Goal: Transaction & Acquisition: Obtain resource

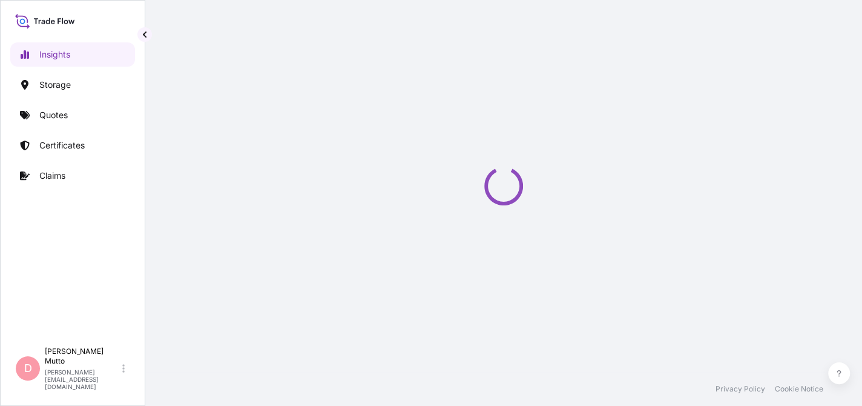
select select "2025"
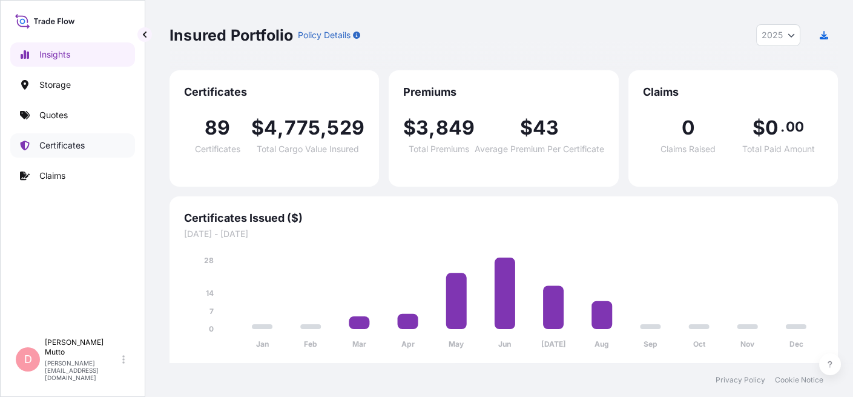
click at [73, 154] on link "Certificates" at bounding box center [72, 145] width 125 height 24
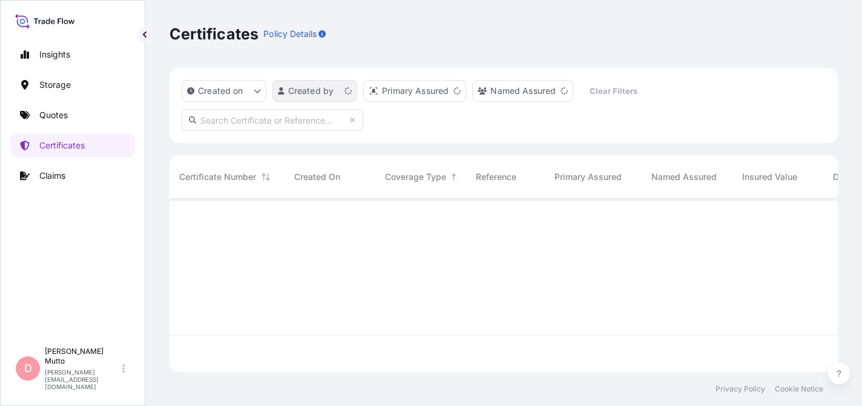
scroll to position [171, 659]
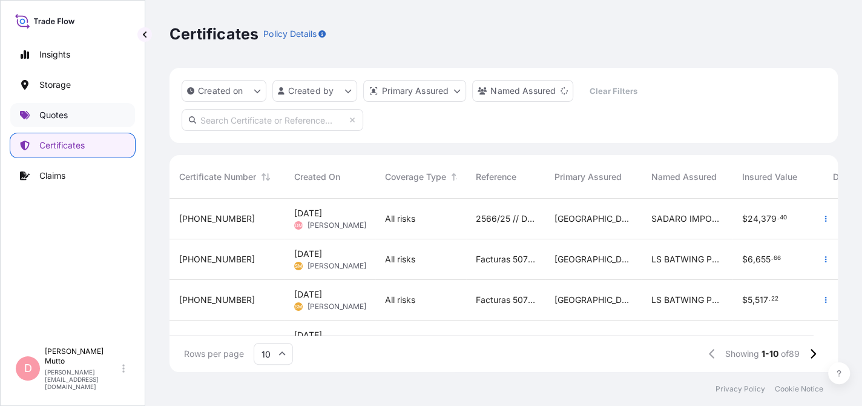
click at [39, 117] on p "Quotes" at bounding box center [53, 115] width 28 height 12
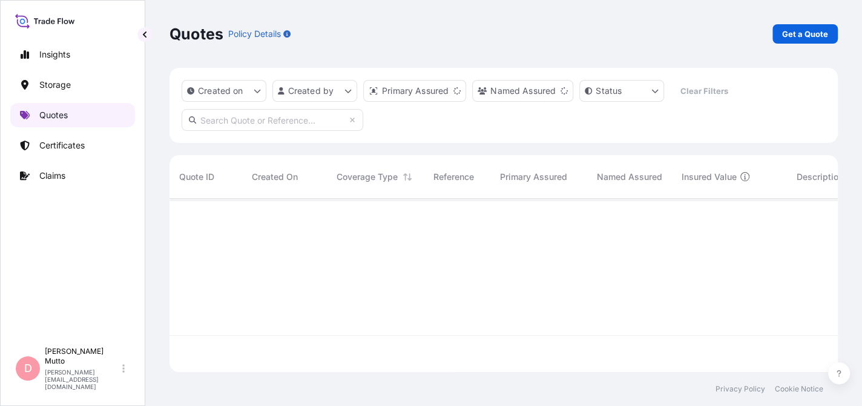
scroll to position [171, 659]
click at [796, 39] on p "Get a Quote" at bounding box center [805, 34] width 46 height 12
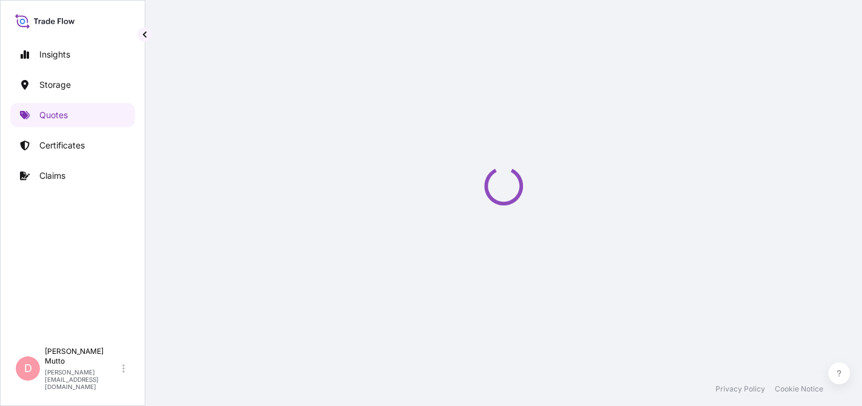
select select "Water"
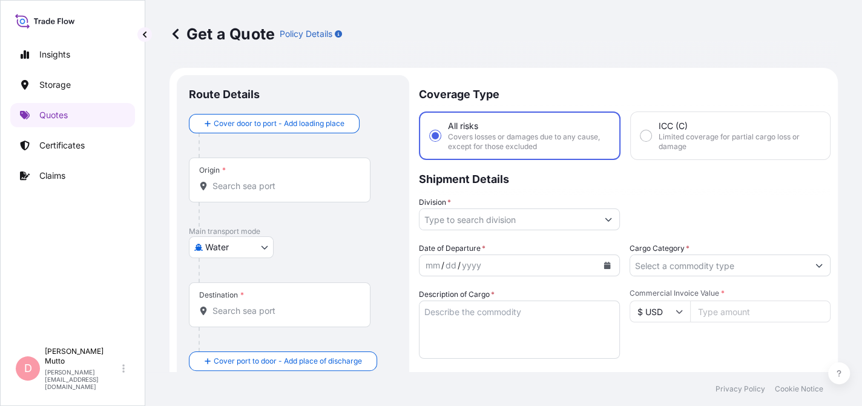
scroll to position [19, 0]
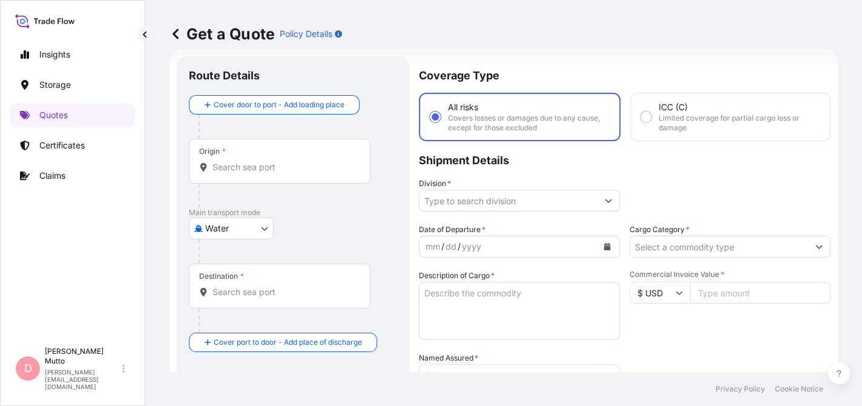
click at [244, 161] on input "Origin *" at bounding box center [284, 167] width 143 height 12
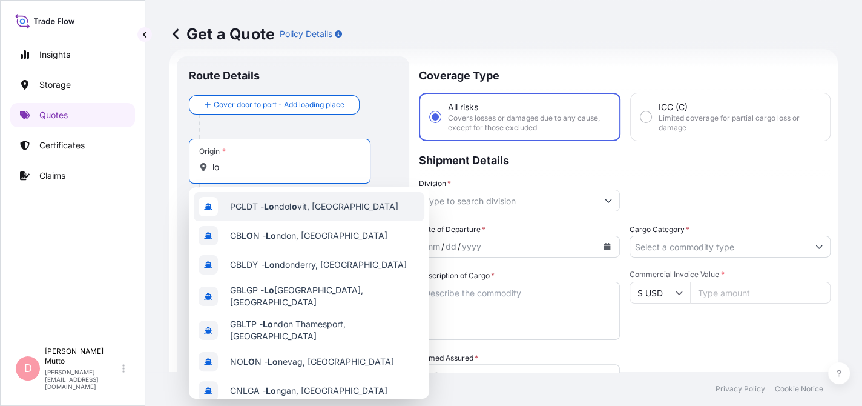
type input "l"
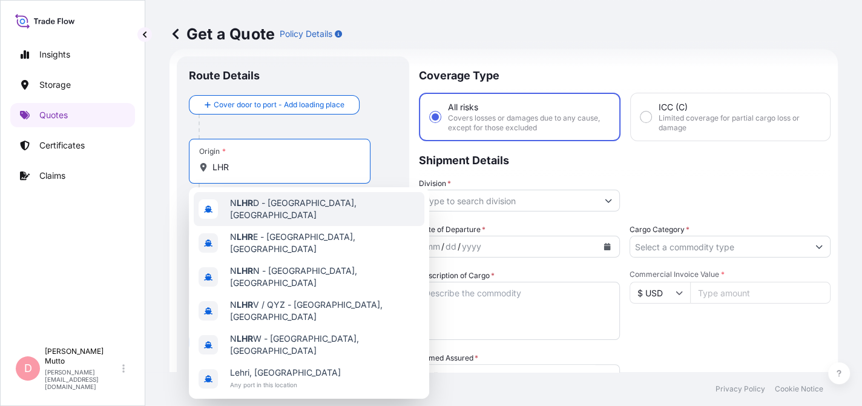
type input "LHR"
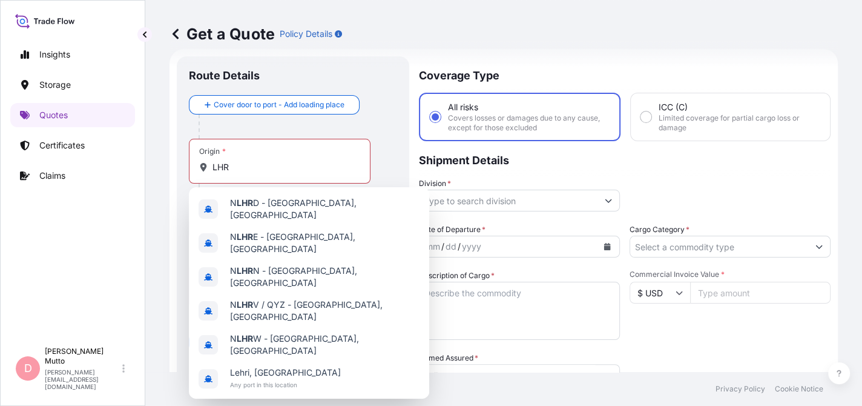
click at [370, 153] on div "Origin * LHR" at bounding box center [280, 161] width 182 height 45
click at [355, 161] on input "LHR" at bounding box center [284, 167] width 143 height 12
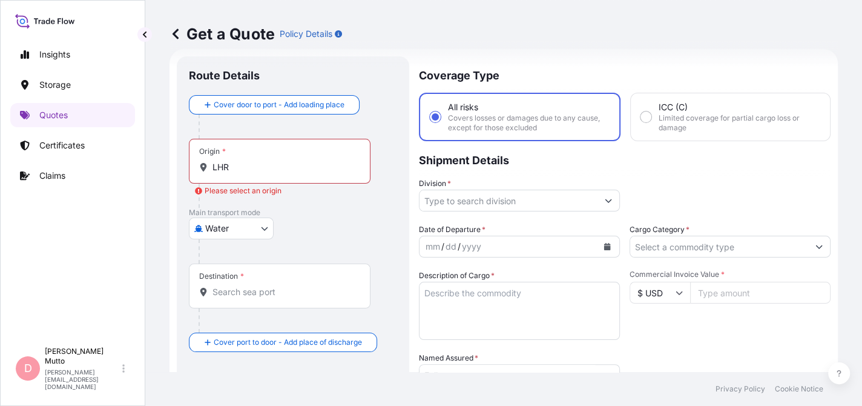
click at [398, 136] on div "Route Details Cover door to port - Add loading place Place of loading Road / In…" at bounding box center [293, 335] width 232 height 558
click at [266, 224] on body "10 options available. 0 options available. 7 options available. 7 options avail…" at bounding box center [431, 203] width 862 height 406
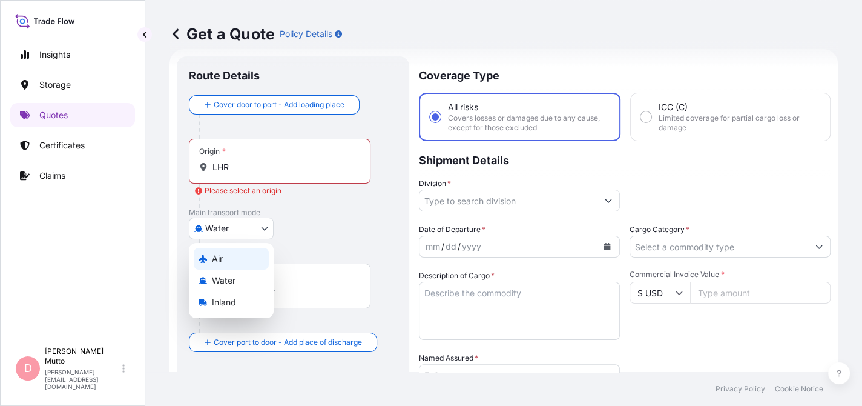
click at [206, 260] on icon at bounding box center [203, 258] width 8 height 8
select select "Air"
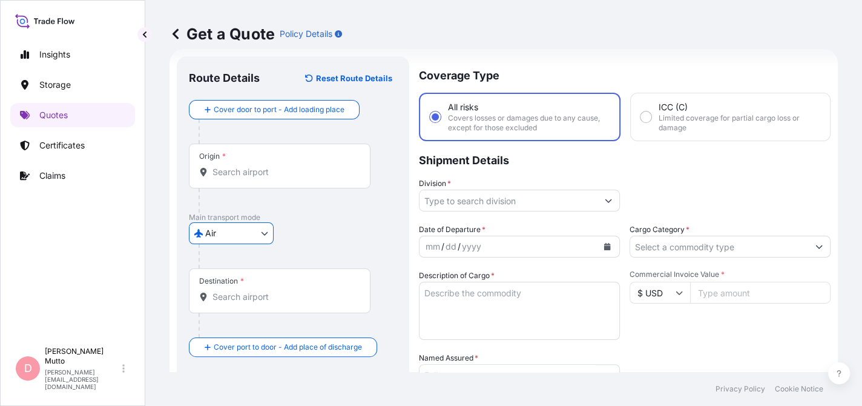
click at [240, 178] on div "Origin *" at bounding box center [280, 165] width 182 height 45
click at [240, 178] on input "Origin *" at bounding box center [284, 172] width 143 height 12
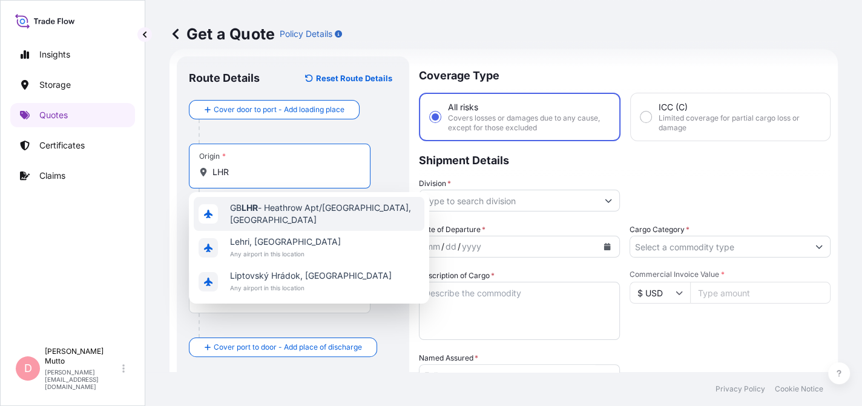
click at [289, 220] on span "GB LHR - Heathrow Apt/London, United Kingdom" at bounding box center [325, 214] width 190 height 24
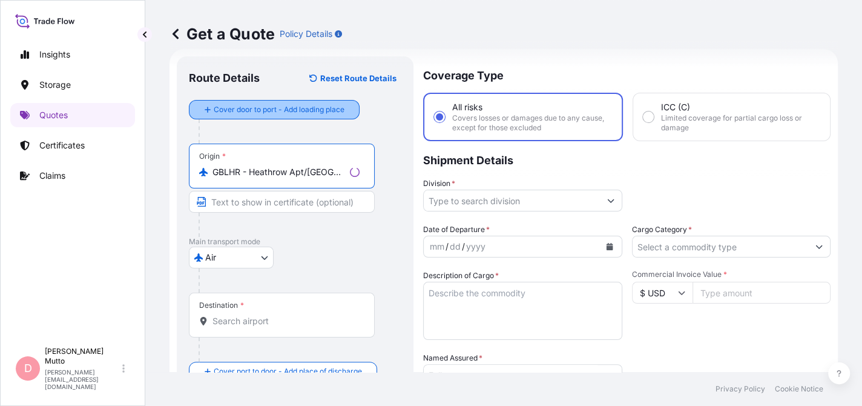
type input "GBLHR - Heathrow Apt/London, United Kingdom"
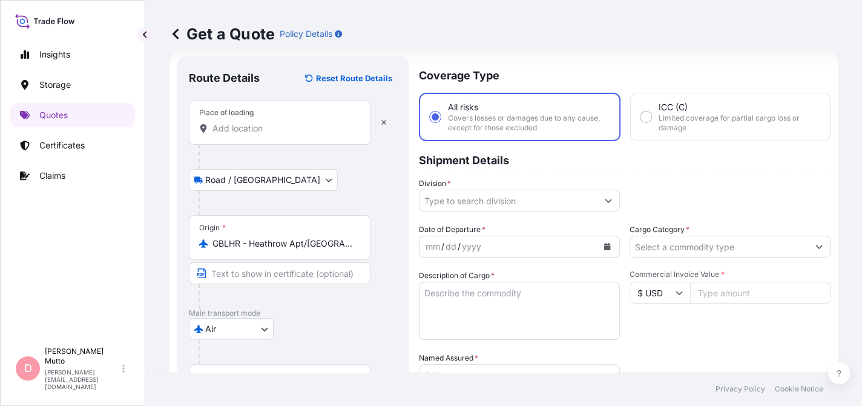
click at [289, 141] on div "Place of loading" at bounding box center [280, 122] width 182 height 45
click at [289, 134] on input "Place of loading" at bounding box center [284, 128] width 143 height 12
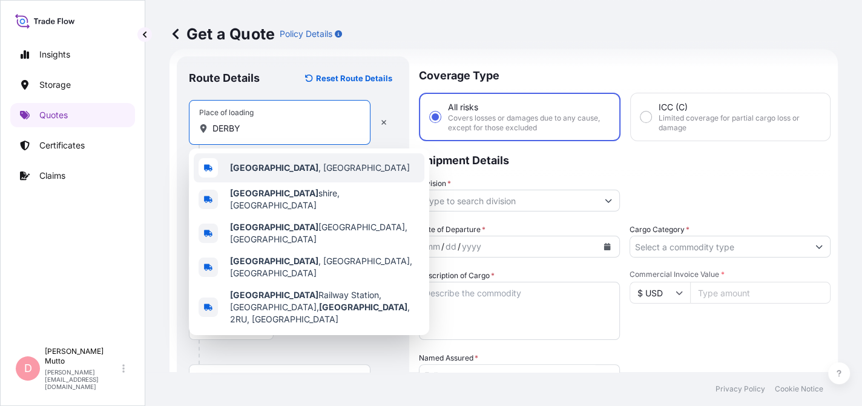
click at [250, 165] on b "Derby" at bounding box center [274, 167] width 88 height 10
type input "Derby, UK"
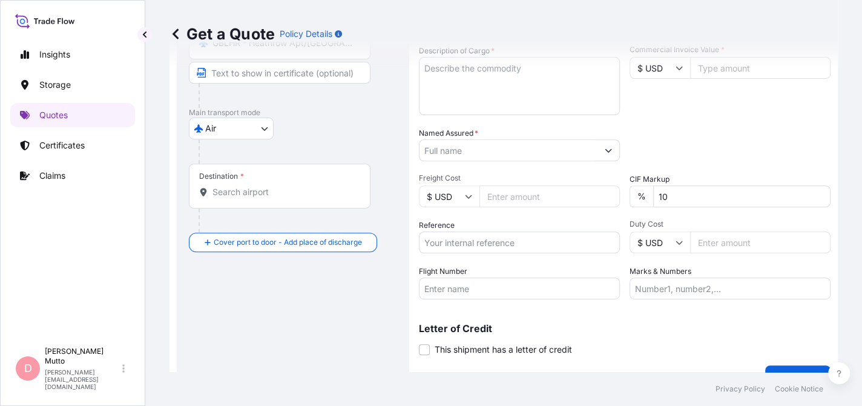
scroll to position [261, 0]
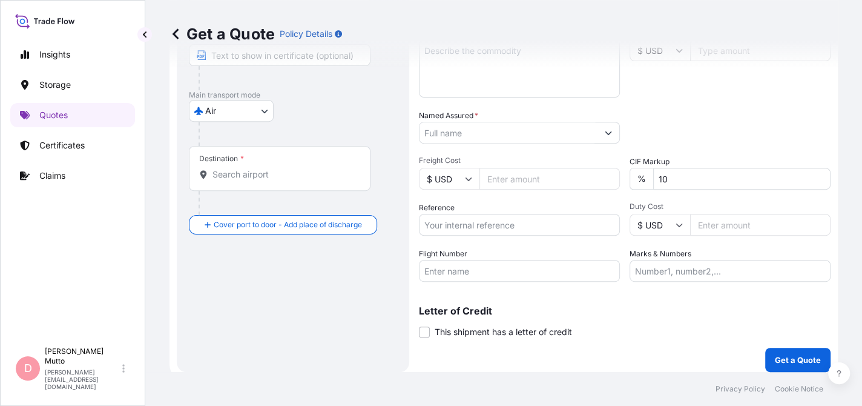
click at [268, 177] on input "Destination *" at bounding box center [284, 174] width 143 height 12
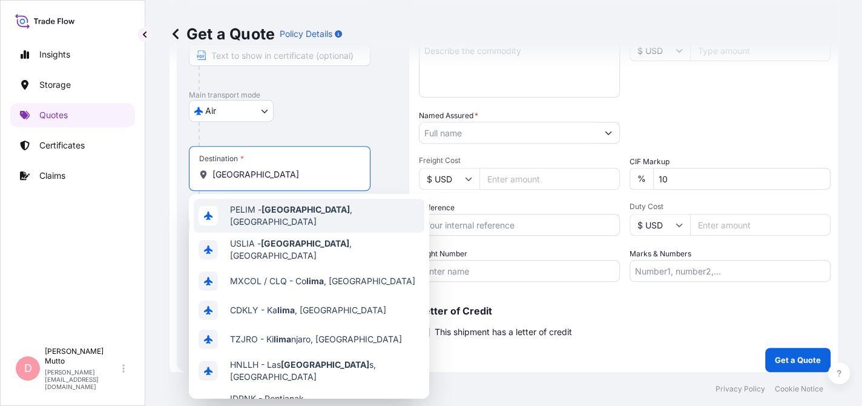
click at [273, 222] on div "PELIM - Lima , Peru" at bounding box center [309, 216] width 231 height 34
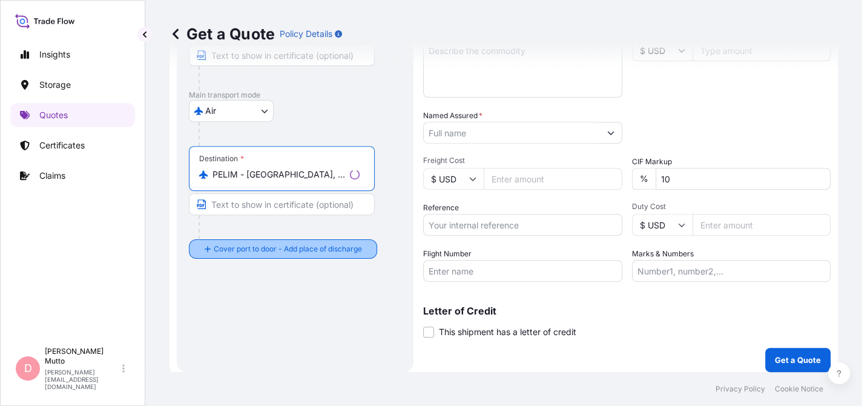
type input "PELIM - Lima, Peru"
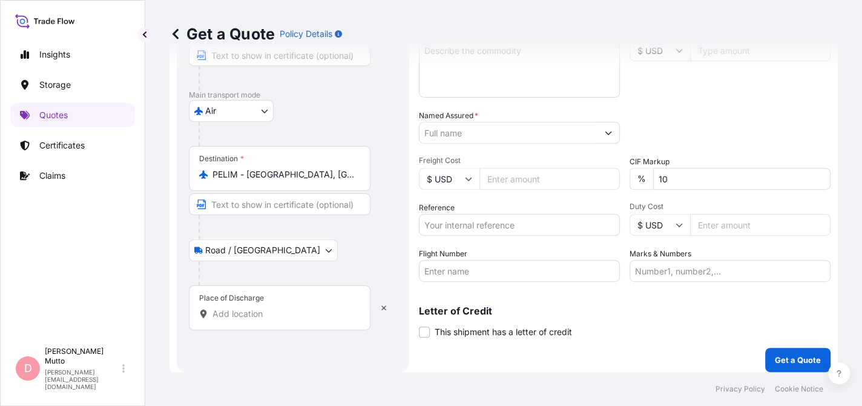
click at [295, 316] on input "Place of Discharge" at bounding box center [284, 314] width 143 height 12
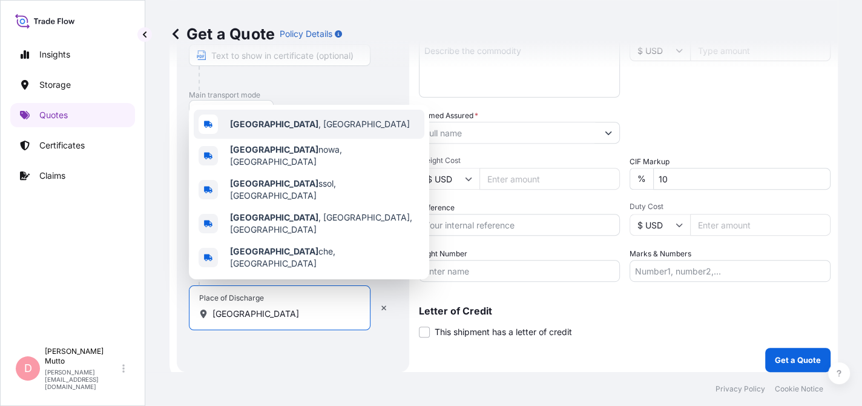
click at [305, 136] on div "Lima , Peru" at bounding box center [309, 124] width 231 height 29
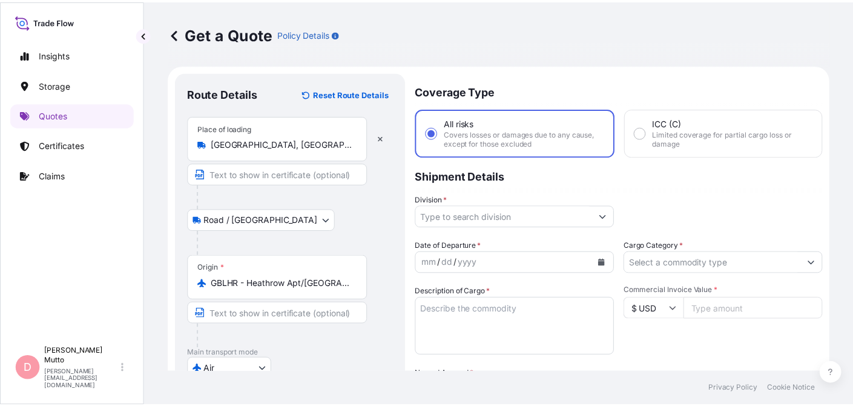
scroll to position [0, 0]
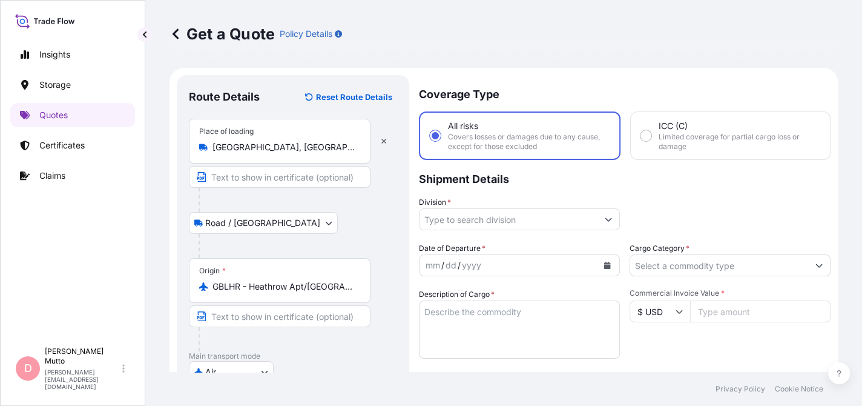
type input "Lima, Peru"
click at [526, 220] on input "Division *" at bounding box center [509, 219] width 178 height 22
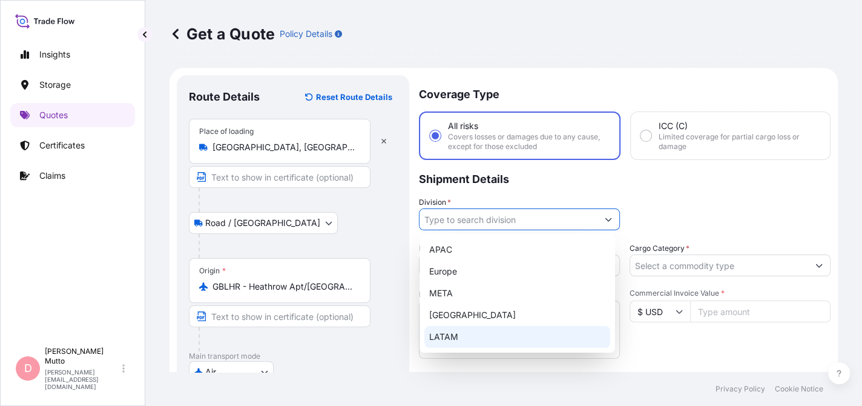
click at [464, 344] on div "LATAM" at bounding box center [517, 337] width 186 height 22
type input "LATAM"
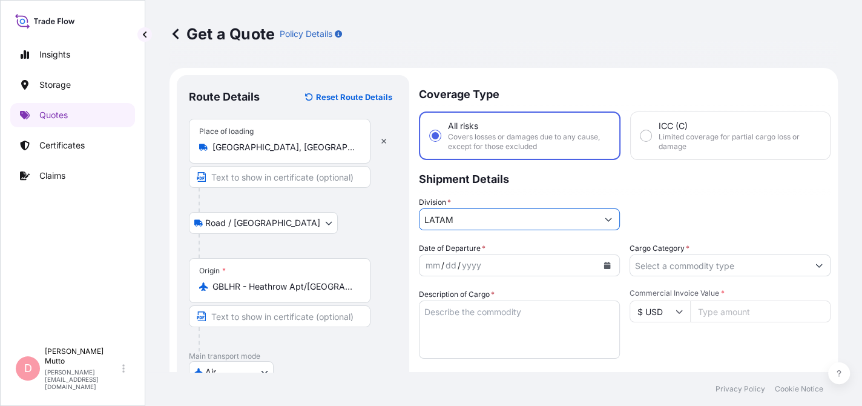
click at [486, 263] on div "mm / dd / yyyy" at bounding box center [509, 265] width 178 height 22
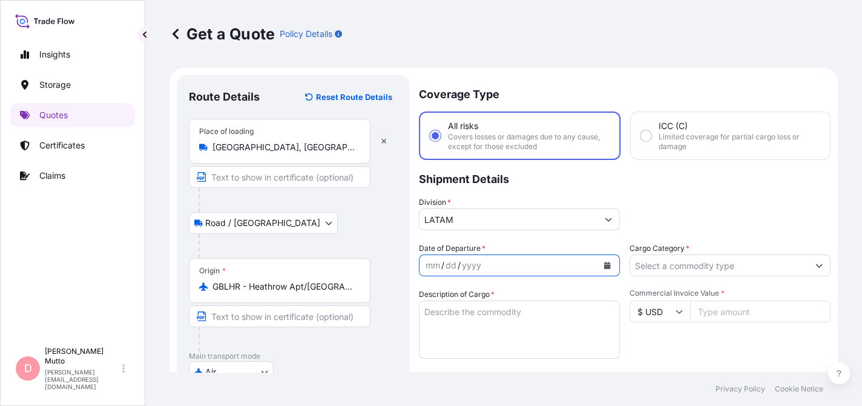
click at [608, 264] on button "Calendar" at bounding box center [607, 265] width 19 height 19
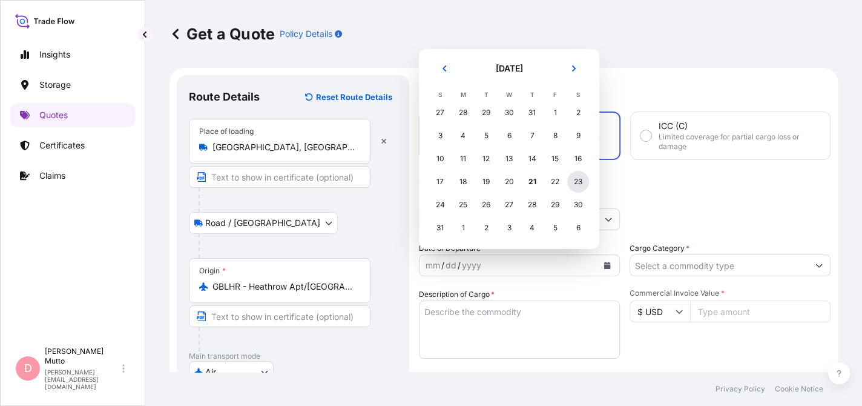
click at [572, 177] on div "23" at bounding box center [578, 182] width 22 height 22
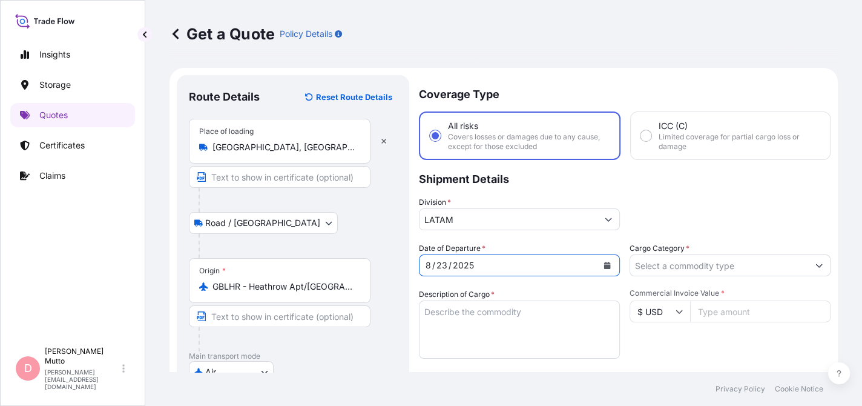
click at [685, 254] on input "Cargo Category *" at bounding box center [719, 265] width 178 height 22
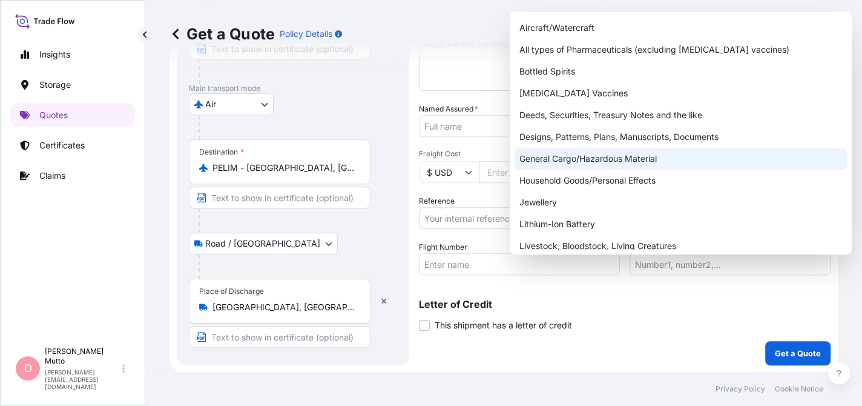
click at [623, 163] on div "General Cargo/Hazardous Material" at bounding box center [681, 159] width 332 height 22
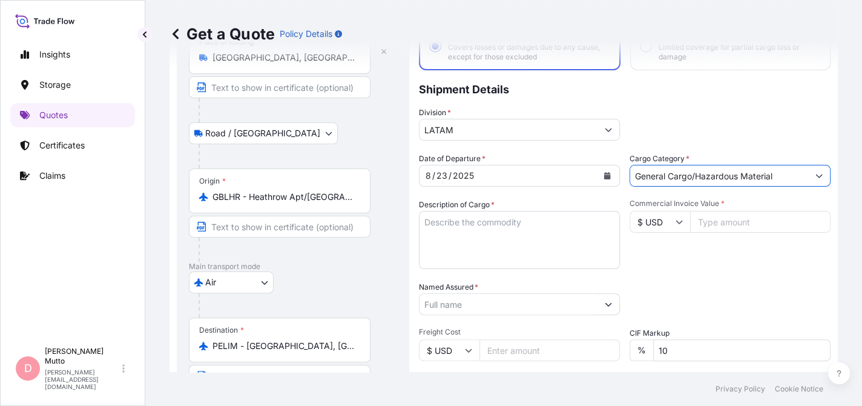
scroll to position [25, 0]
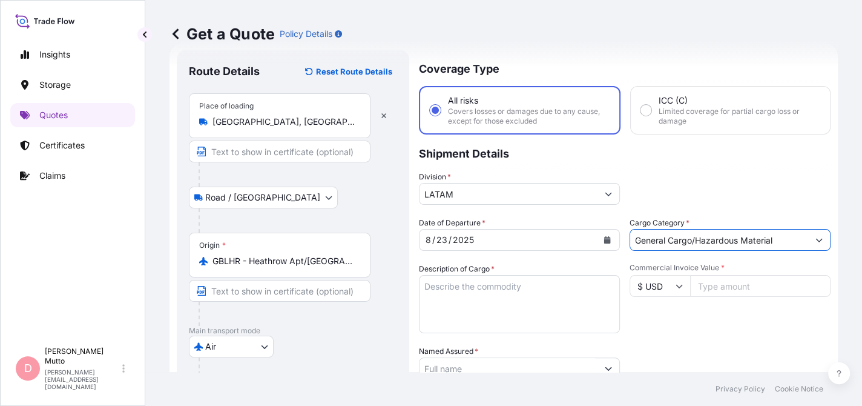
click at [763, 242] on input "General Cargo/Hazardous Material" at bounding box center [719, 240] width 178 height 22
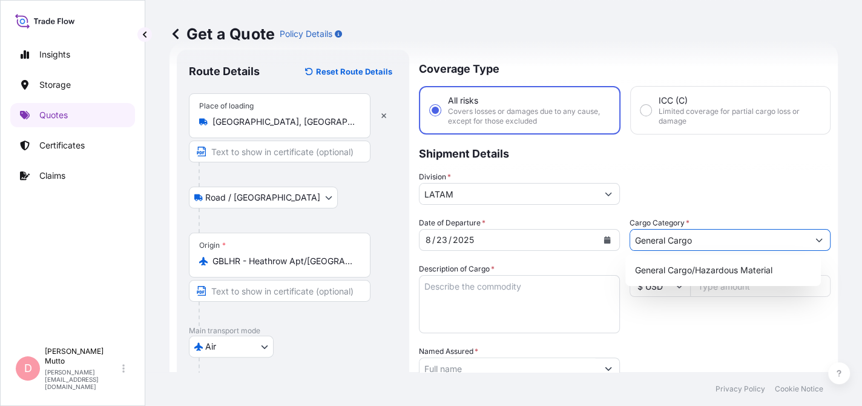
type input "General Cargo"
click at [490, 298] on textarea "Description of Cargo *" at bounding box center [519, 304] width 201 height 58
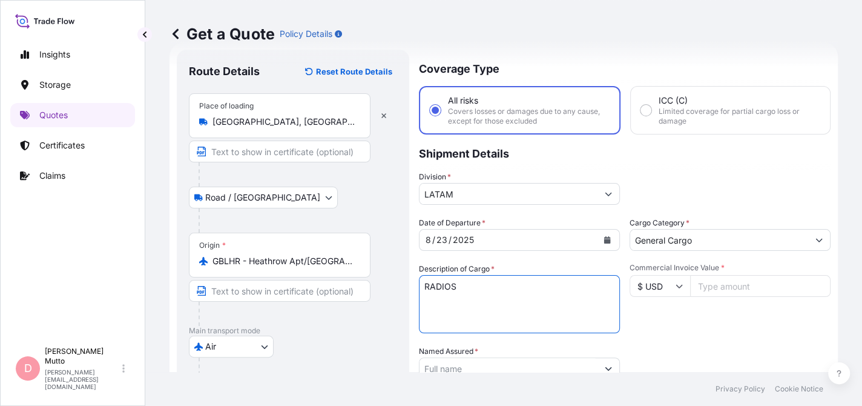
type textarea "RADIOS"
click at [711, 291] on input "Commercial Invoice Value *" at bounding box center [760, 286] width 140 height 22
type input "26907.36"
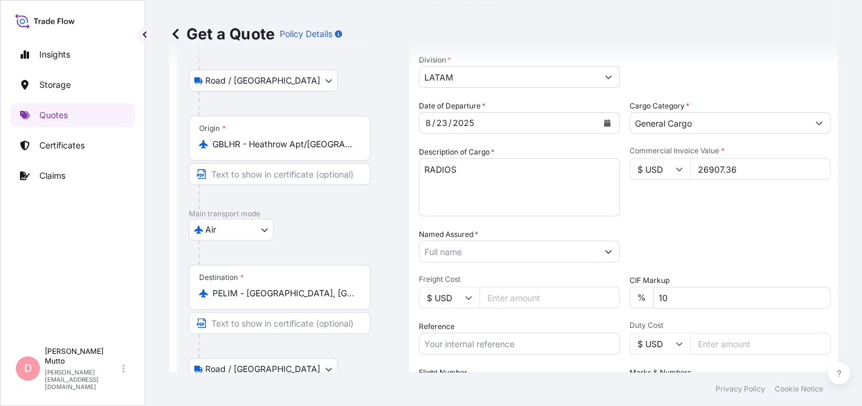
scroll to position [147, 0]
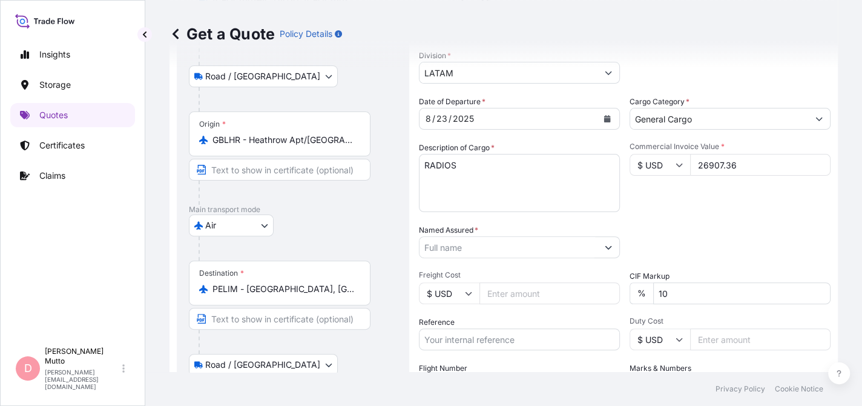
click at [493, 234] on div "Named Assured *" at bounding box center [519, 241] width 201 height 34
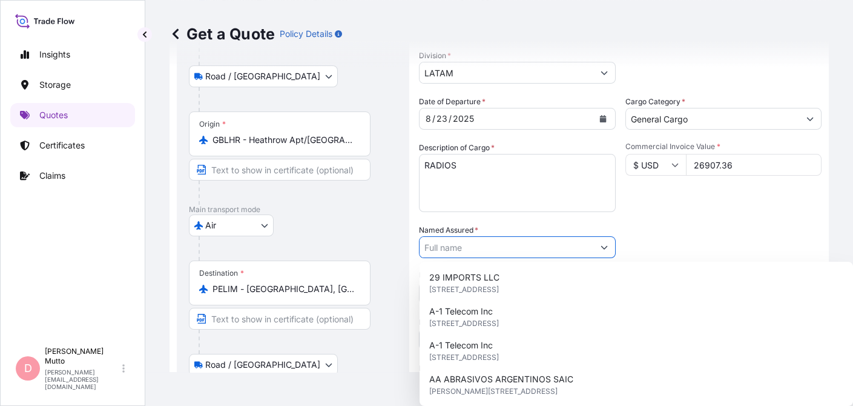
click at [512, 242] on input "Named Assured *" at bounding box center [507, 247] width 174 height 22
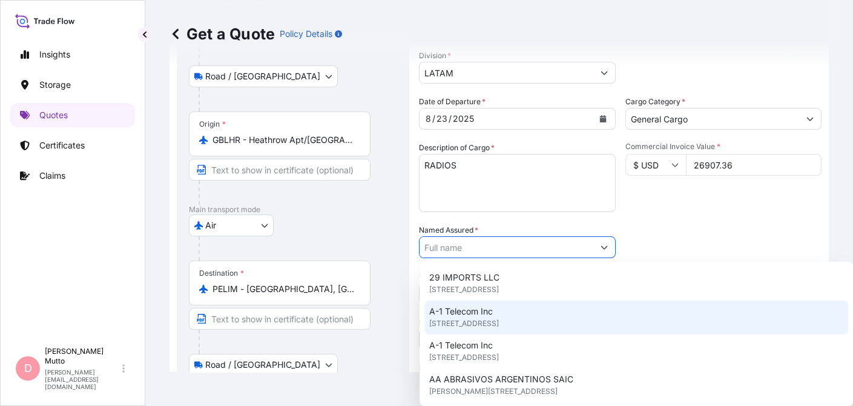
paste input "TECNOLOGIAS AVANZADAS DE AUTOMATIZACION"
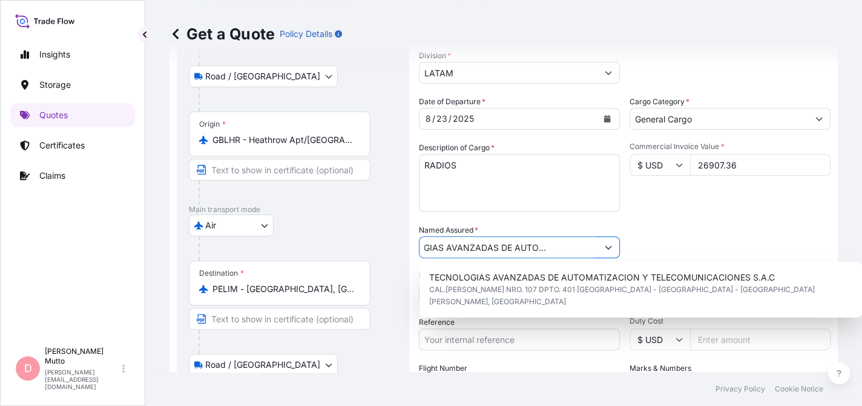
scroll to position [0, 45]
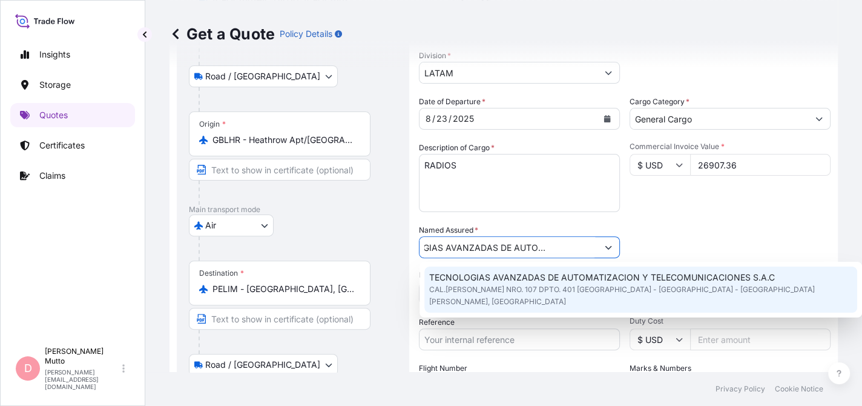
click at [575, 272] on span "TECNOLOGIAS AVANZADAS DE AUTOMATIZACION Y TELECOMUNICACIONES S.A.C" at bounding box center [602, 277] width 346 height 12
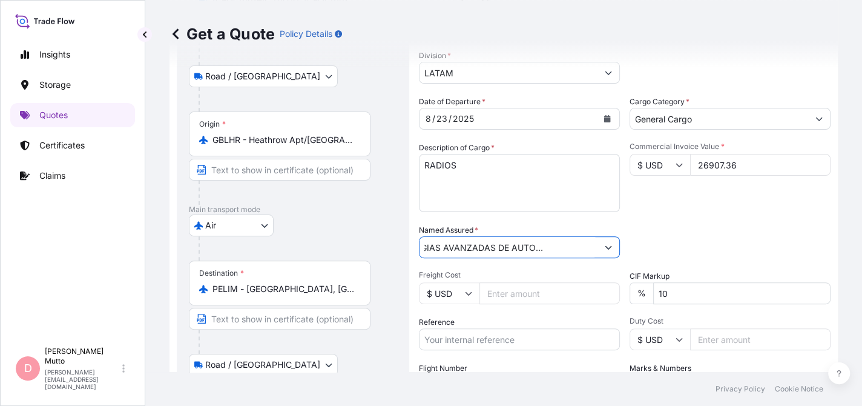
scroll to position [0, 176]
drag, startPoint x: 568, startPoint y: 248, endPoint x: 649, endPoint y: 242, distance: 81.4
click at [649, 242] on div "Date of Departure * 8 / 23 / 2025 Cargo Category * General Cargo Description of…" at bounding box center [625, 246] width 412 height 300
type input "TECNOLOGIAS AVANZADAS DE AUTOMATIZACION Y TELECOMUNICACIONES S.A.C"
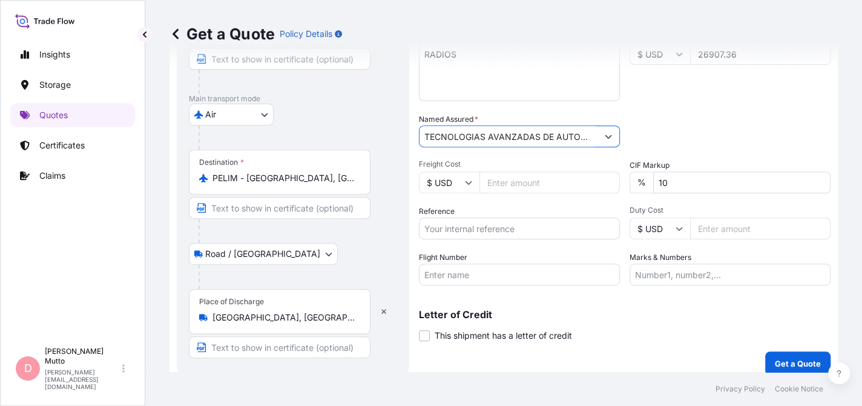
scroll to position [268, 0]
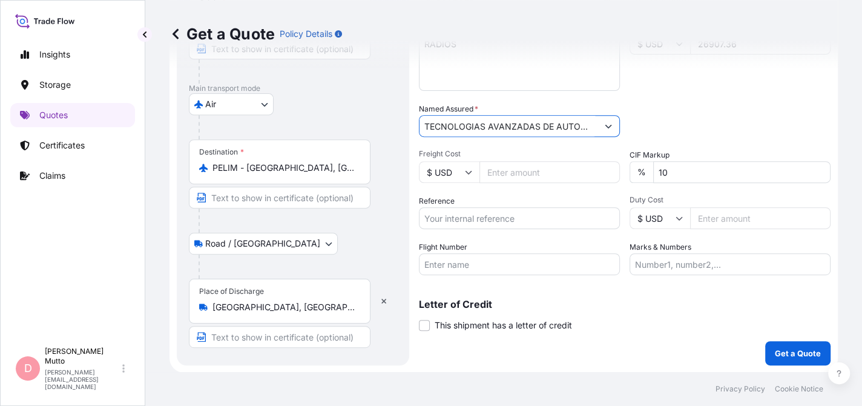
click at [529, 170] on input "Freight Cost" at bounding box center [550, 172] width 140 height 22
type input "1004.50"
click at [667, 179] on input "10" at bounding box center [741, 172] width 177 height 22
type input "0"
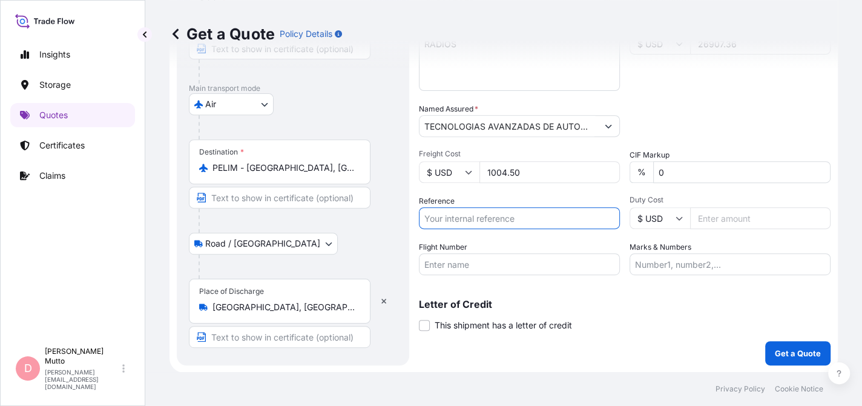
click at [569, 218] on input "Reference" at bounding box center [519, 218] width 201 height 22
type input "746312"
click at [723, 224] on input "Duty Cost" at bounding box center [760, 218] width 140 height 22
click at [482, 267] on input "Flight Number" at bounding box center [519, 264] width 201 height 22
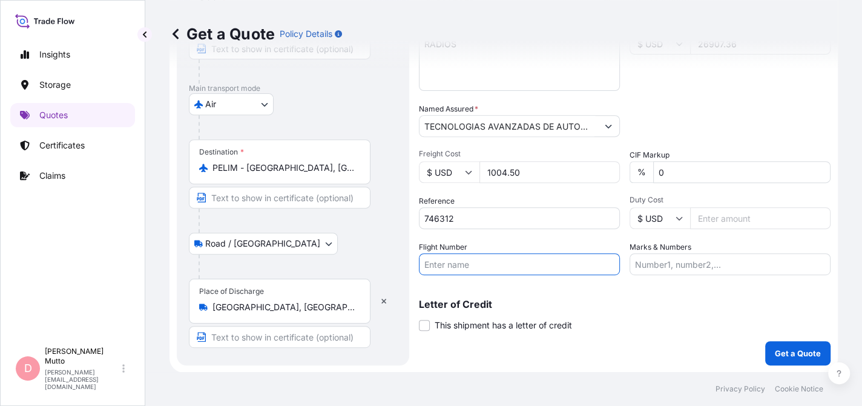
paste input "AV0121"
paste input "AV0051"
type input "AV0121/AV0051"
click at [674, 267] on input "Marks & Numbers" at bounding box center [730, 264] width 201 height 22
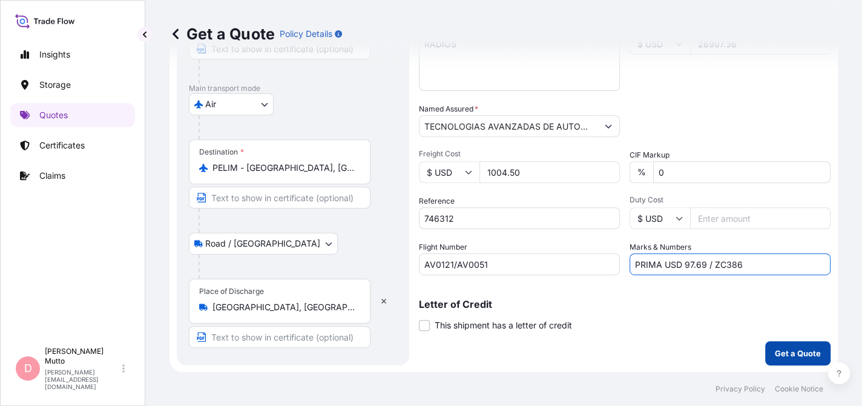
type input "PRIMA USD 97.69 / ZC386"
click at [808, 345] on button "Get a Quote" at bounding box center [797, 353] width 65 height 24
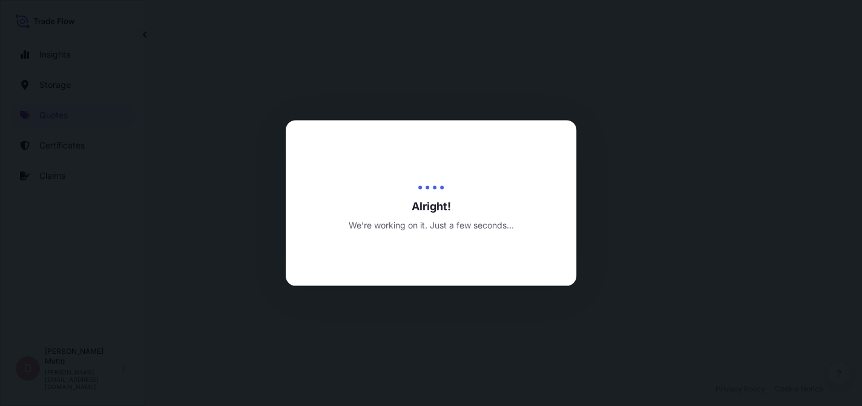
select select "Road / Inland"
select select "Air"
select select "Road / Inland"
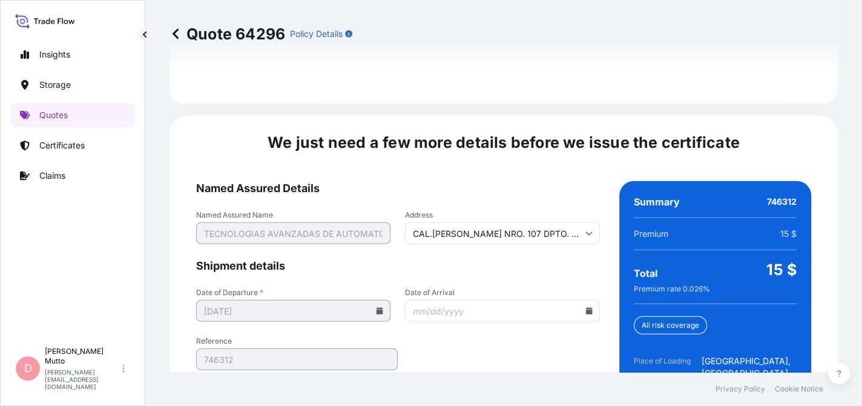
scroll to position [1975, 0]
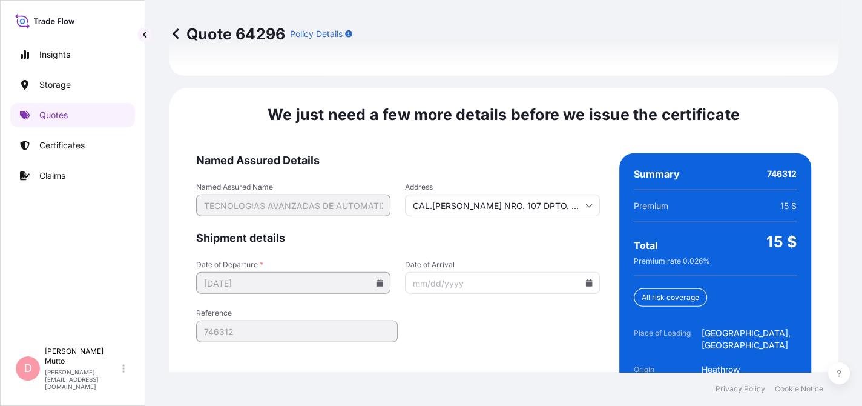
click at [585, 279] on icon at bounding box center [588, 282] width 7 height 7
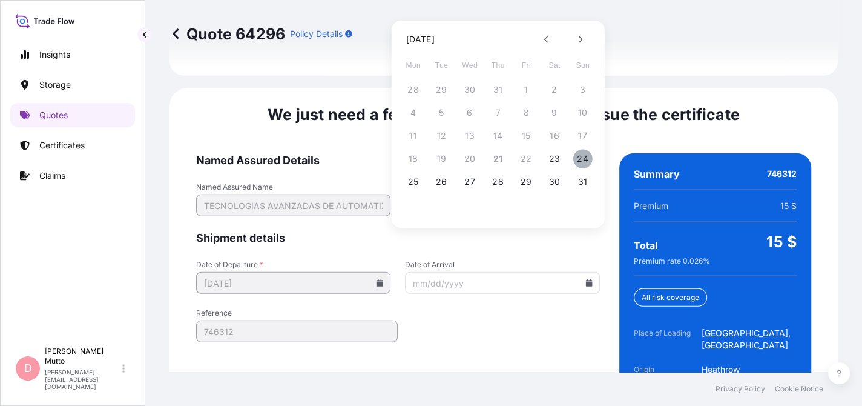
click at [578, 158] on button "24" at bounding box center [582, 158] width 19 height 19
type input "08/24/2025"
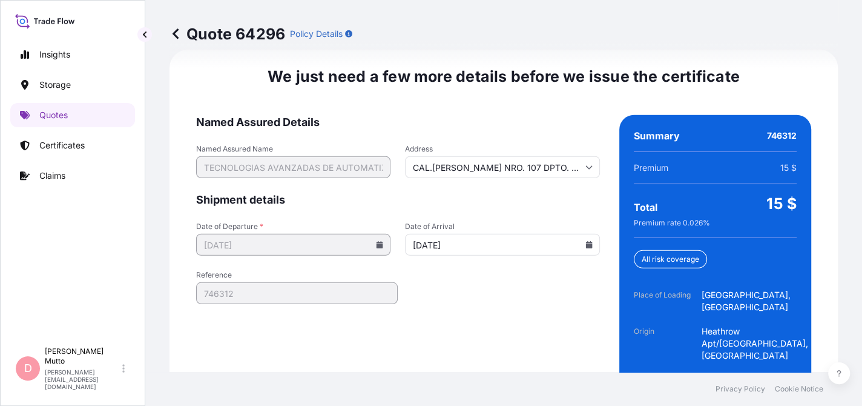
scroll to position [1946, 0]
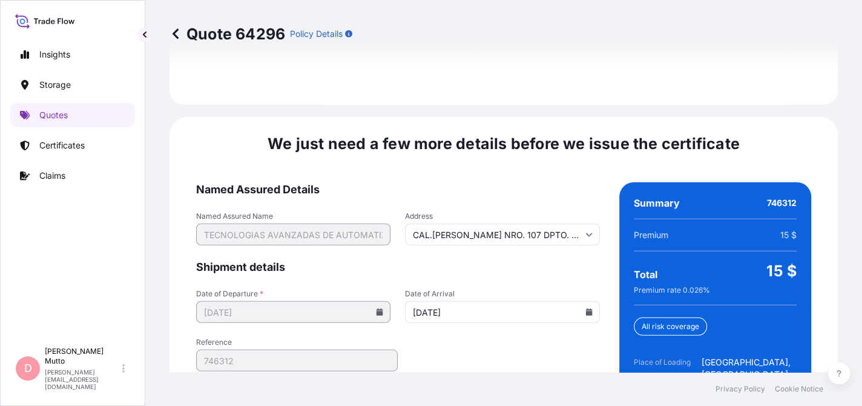
click at [409, 223] on input "CAL.SCHRADER NRO. 107 DPTO. 401 LIMA - LIMA - SAN BORJA" at bounding box center [502, 234] width 194 height 22
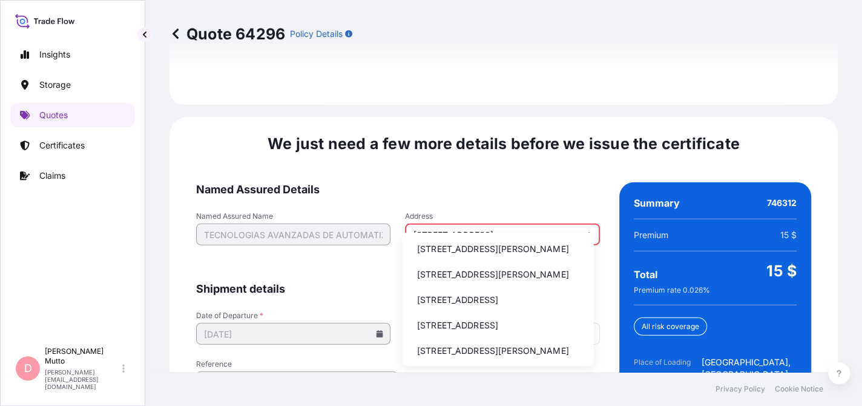
click at [521, 260] on li "Calle los Zorzales 130, San Isidro, Peru" at bounding box center [498, 248] width 182 height 23
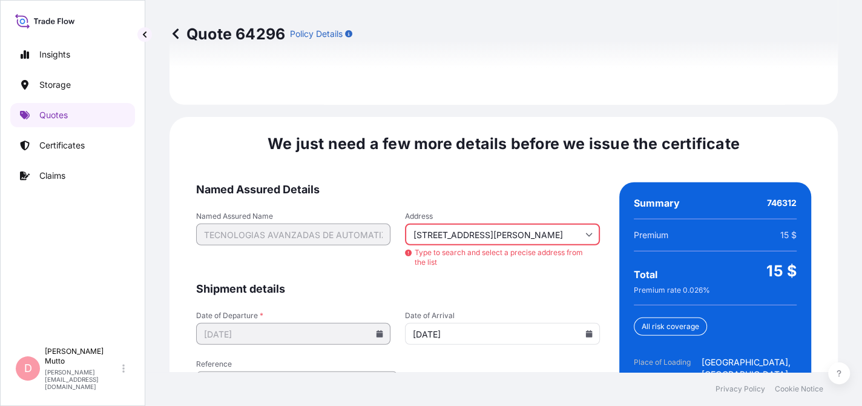
type input "C. los Zorzales, San Isidro, Peru"
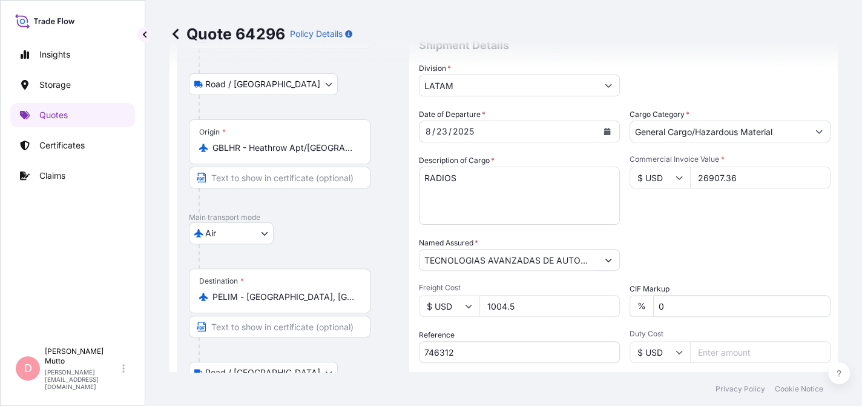
scroll to position [130, 0]
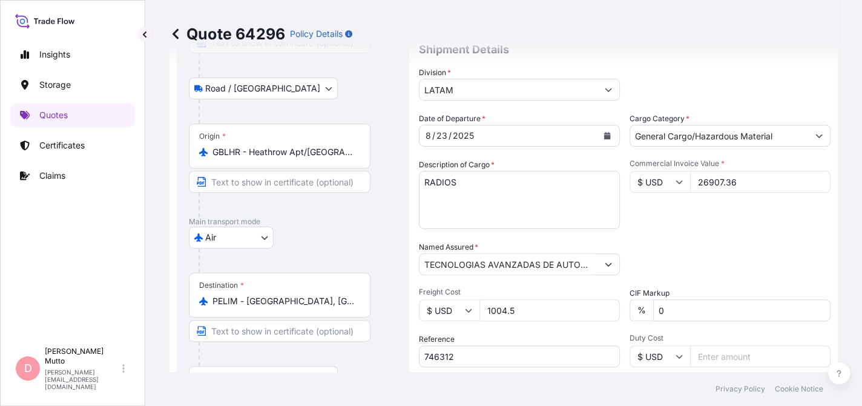
click at [536, 315] on input "1004.5" at bounding box center [550, 310] width 140 height 22
click at [505, 305] on input "1004.5" at bounding box center [550, 310] width 140 height 22
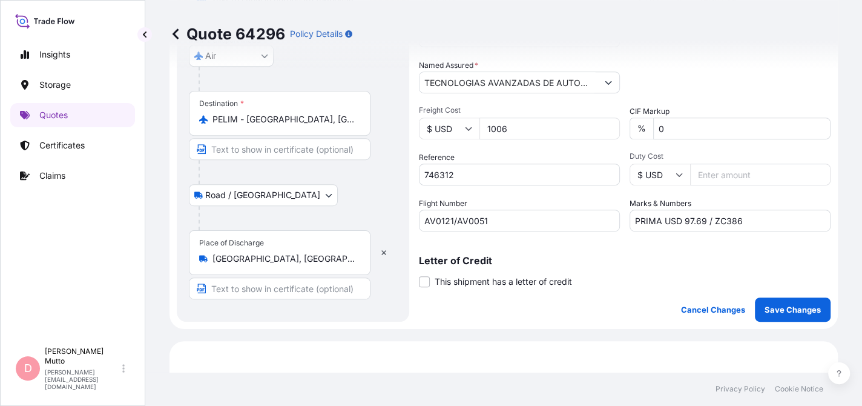
scroll to position [493, 0]
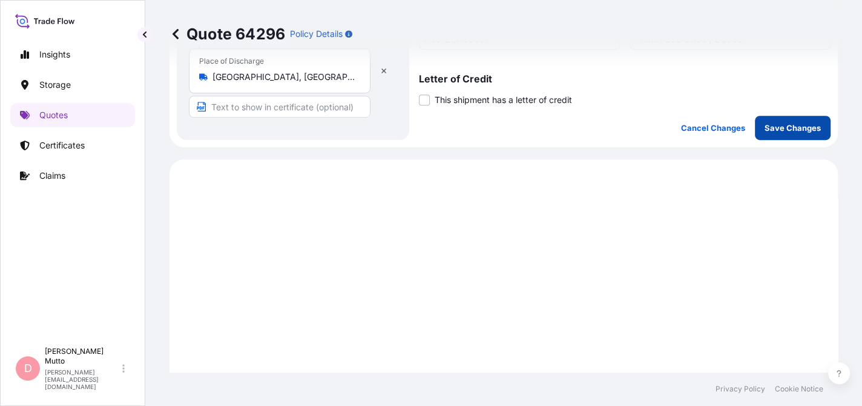
type input "1006"
click at [802, 129] on p "Save Changes" at bounding box center [793, 128] width 56 height 12
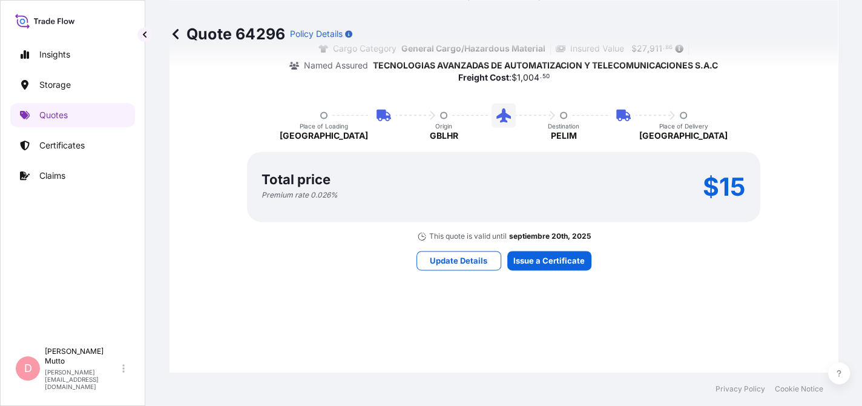
scroll to position [1014, 0]
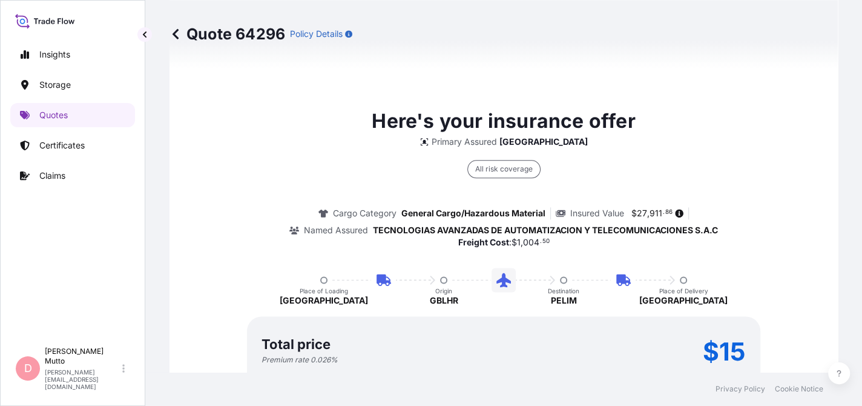
select select "Road / Inland"
select select "Air"
select select "Road / Inland"
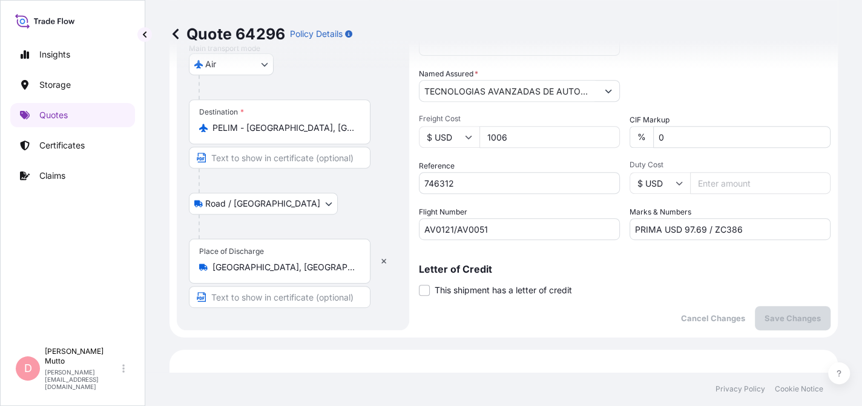
scroll to position [243, 0]
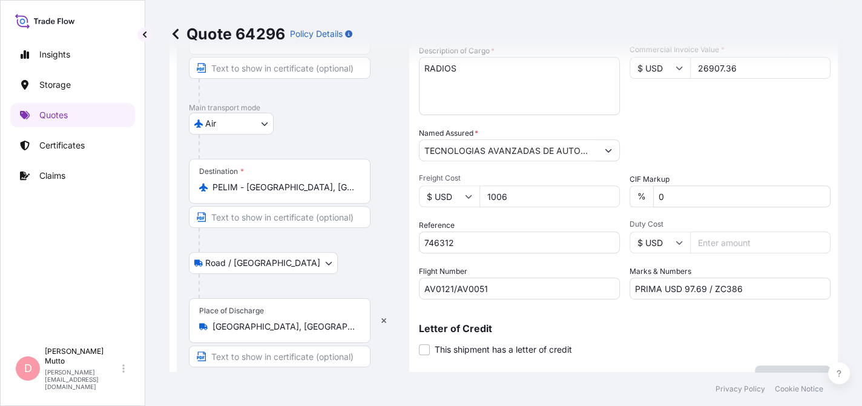
click at [526, 196] on input "1006" at bounding box center [550, 196] width 140 height 22
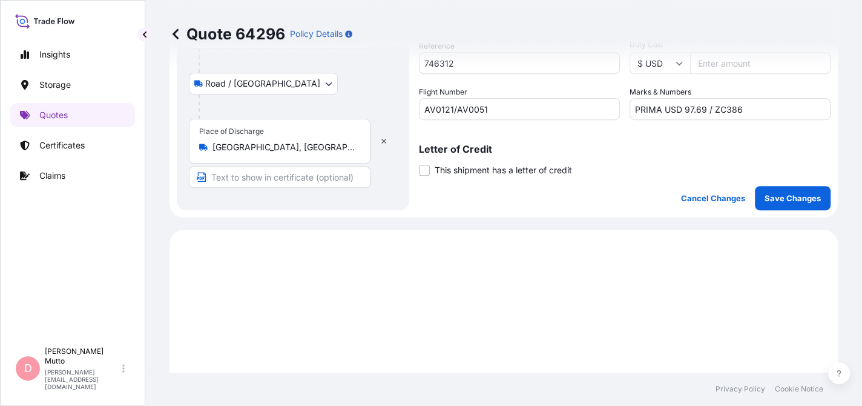
scroll to position [425, 0]
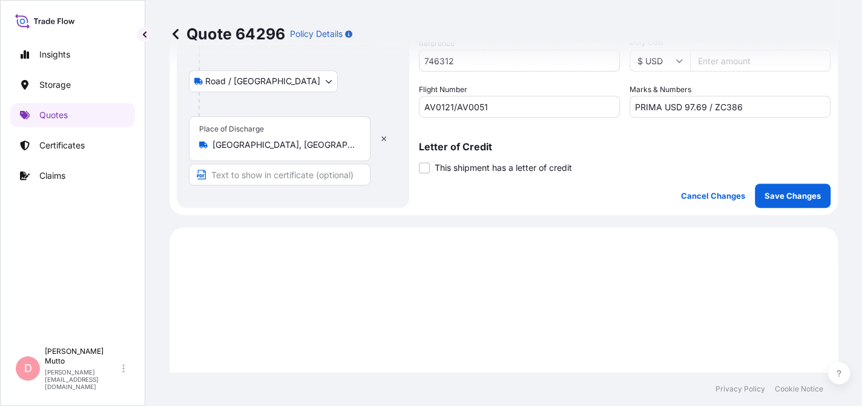
type input "1006.50"
click at [788, 198] on p "Save Changes" at bounding box center [793, 196] width 56 height 12
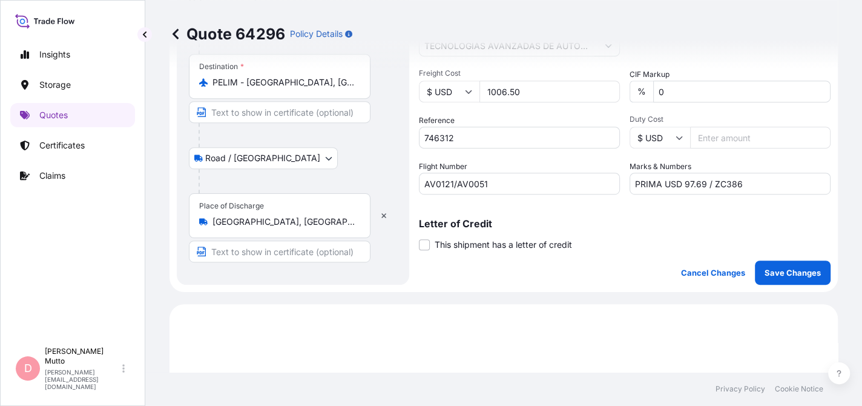
scroll to position [288, 0]
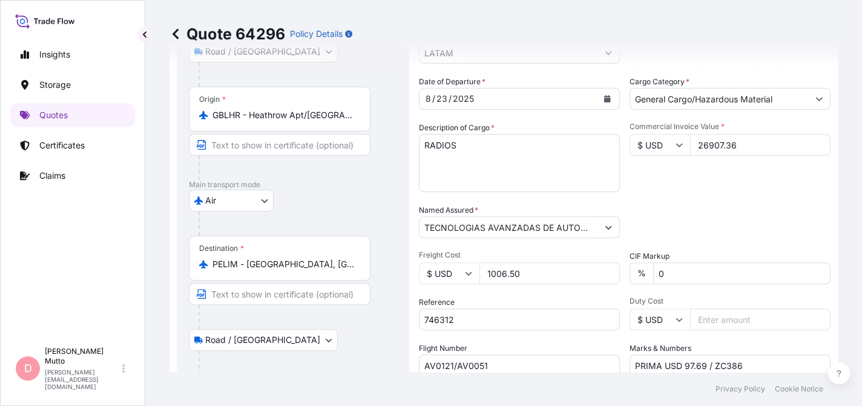
select select "Road / Inland"
select select "Air"
select select "Road / Inland"
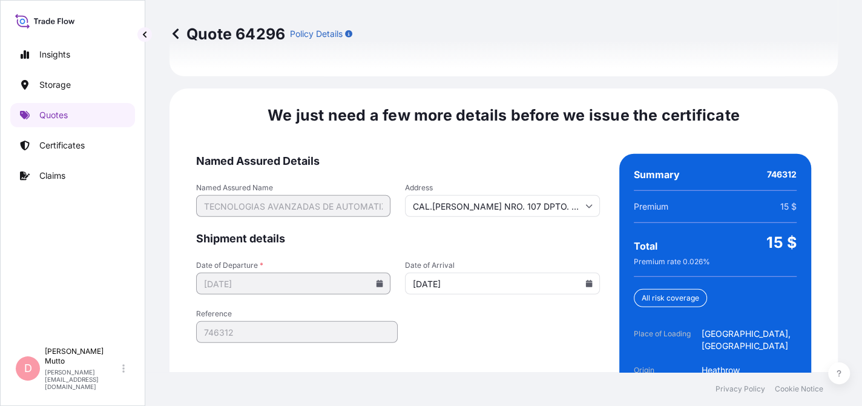
scroll to position [1975, 0]
click at [512, 194] on input "CAL.SCHRADER NRO. 107 DPTO. 401 LIMA - LIMA - SAN BORJA" at bounding box center [502, 205] width 194 height 22
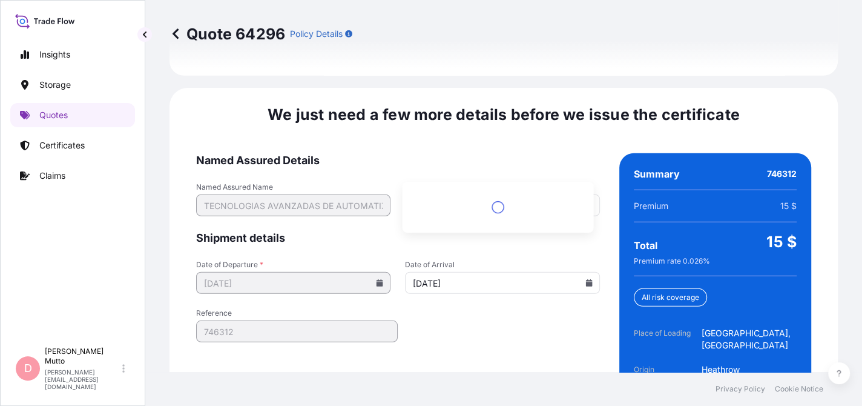
click at [512, 194] on input "CAL.SCHRADER NRO. 107 DPTO. 401 LIMA - LIMA - SAN BORJA" at bounding box center [502, 205] width 194 height 22
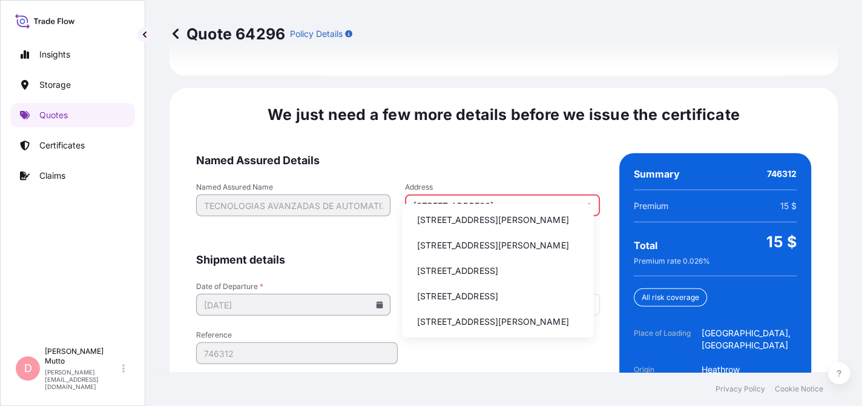
click at [496, 217] on li "Calle los Zorzales 130, San Isidro, Peru" at bounding box center [498, 219] width 182 height 23
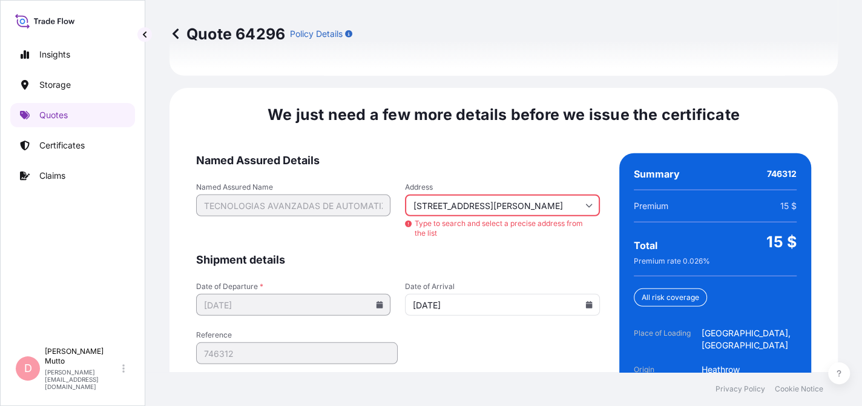
type input "C. los Zorzales, San Isidro, Peru"
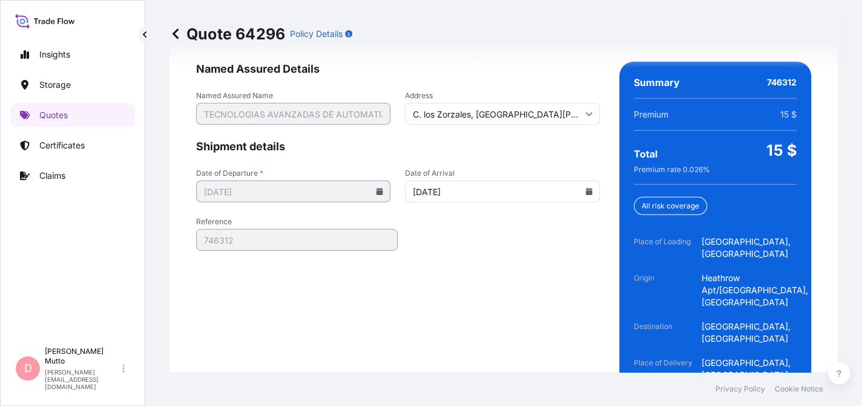
scroll to position [2067, 0]
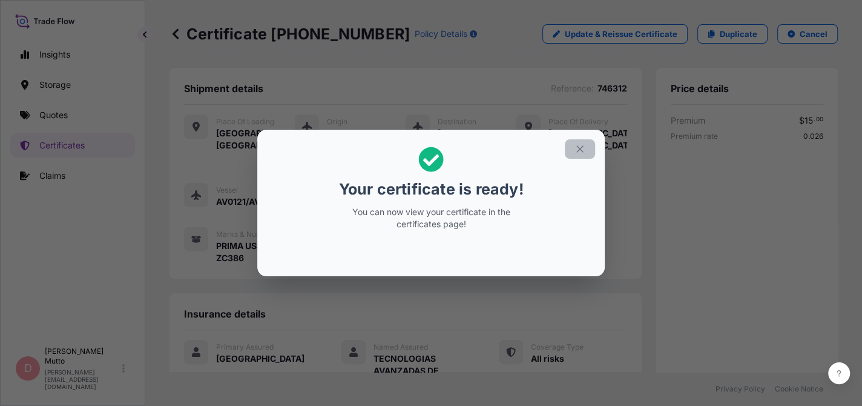
click at [581, 153] on icon "button" at bounding box center [580, 148] width 11 height 11
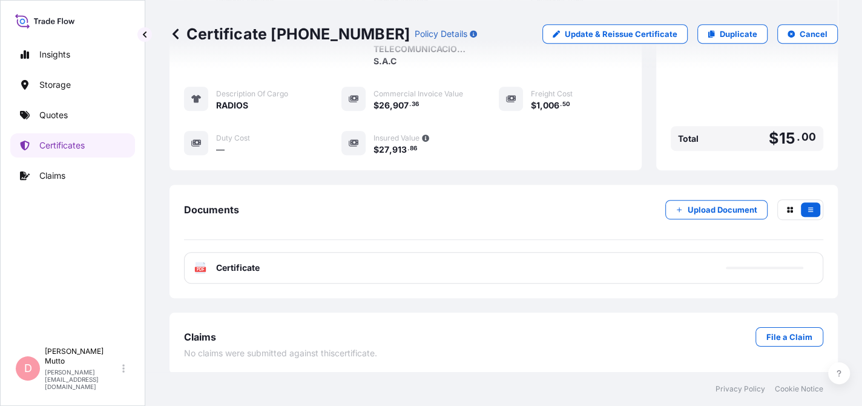
scroll to position [285, 0]
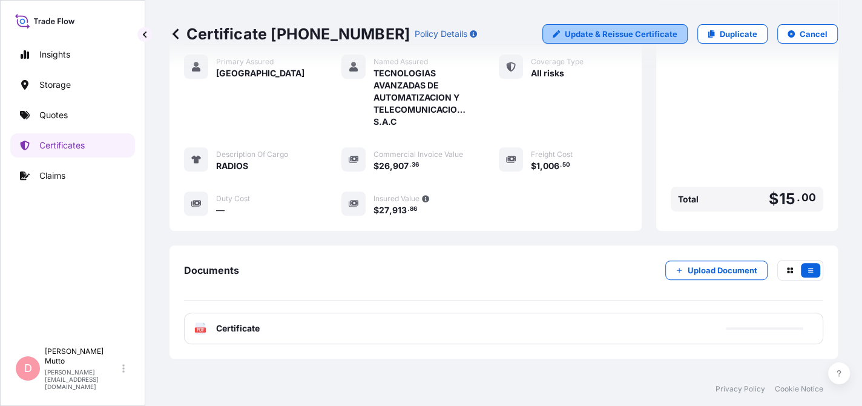
click at [631, 38] on p "Update & Reissue Certificate" at bounding box center [621, 34] width 113 height 12
select select "Road / Inland"
select select "Air"
select select "Road / Inland"
select select "31635"
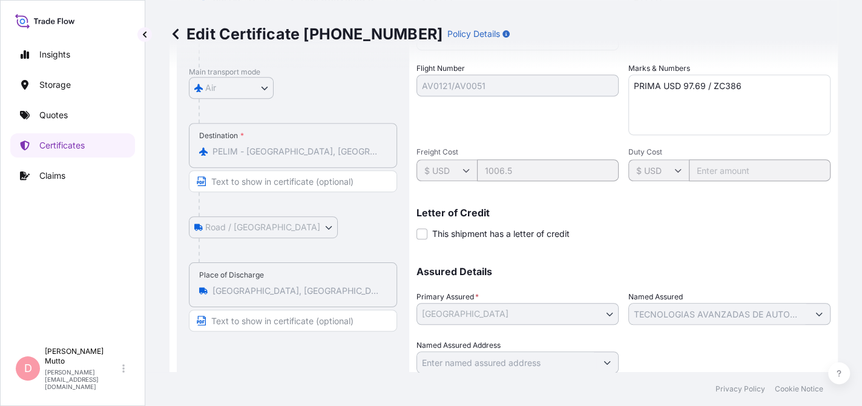
scroll to position [276, 0]
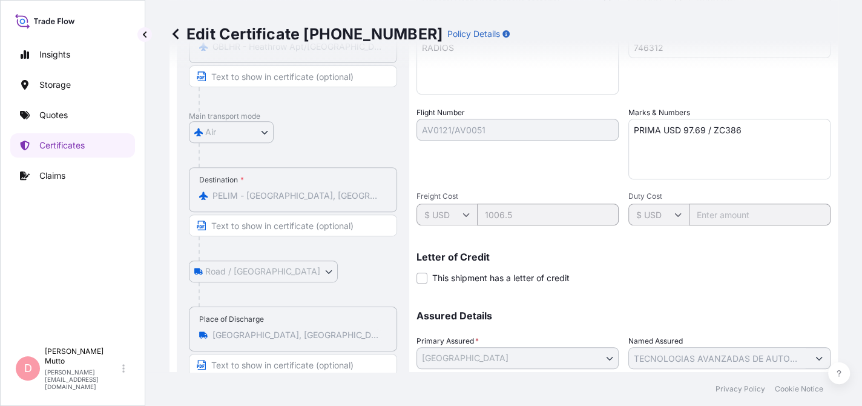
click at [688, 133] on textarea "PRIMA USD 97.69 / ZC386" at bounding box center [729, 149] width 202 height 61
click at [699, 127] on textarea "PRIMA USD 97.69 / ZC386" at bounding box center [729, 149] width 202 height 61
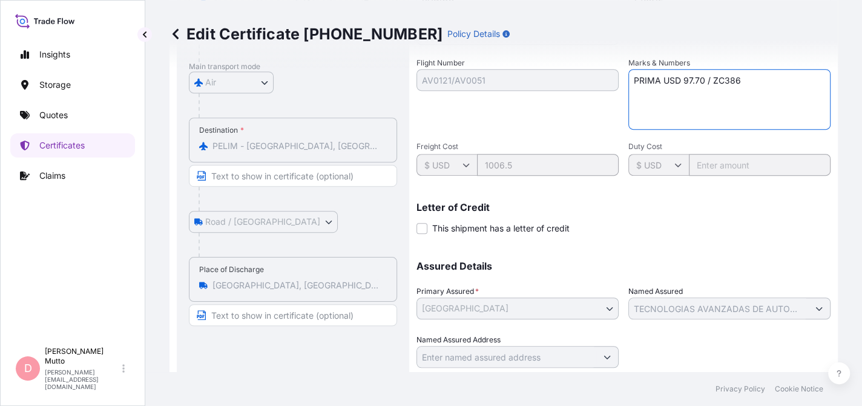
scroll to position [362, 0]
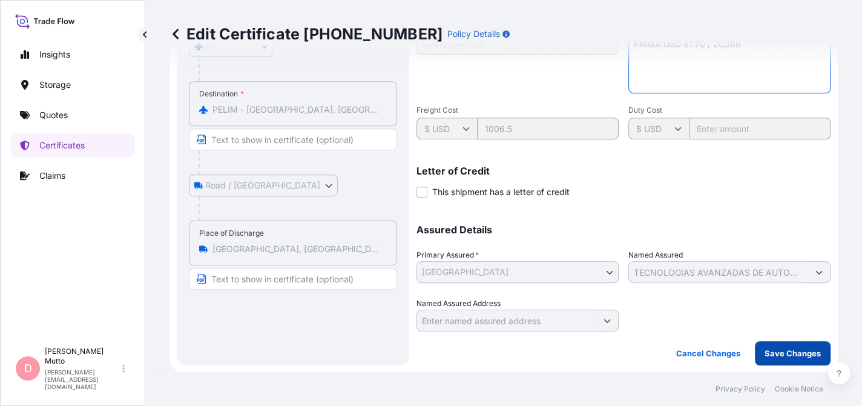
type textarea "PRIMA USD 97.70 / ZC386"
click at [792, 351] on p "Save Changes" at bounding box center [793, 353] width 56 height 12
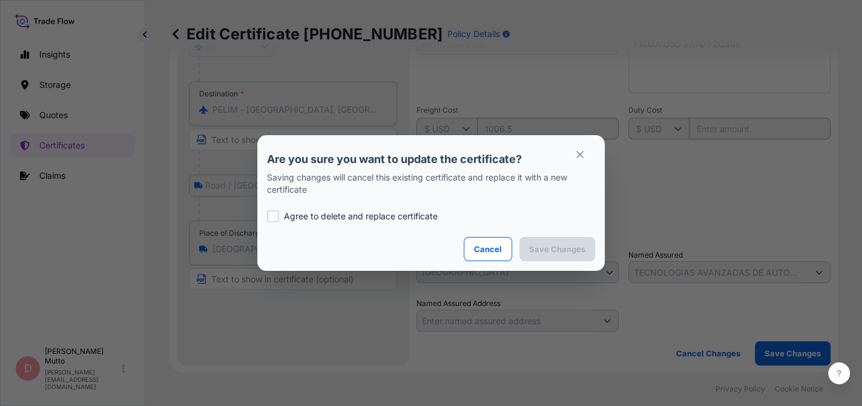
click at [273, 216] on div at bounding box center [273, 216] width 12 height 12
checkbox input "true"
click at [542, 245] on p "Save Changes" at bounding box center [557, 249] width 56 height 12
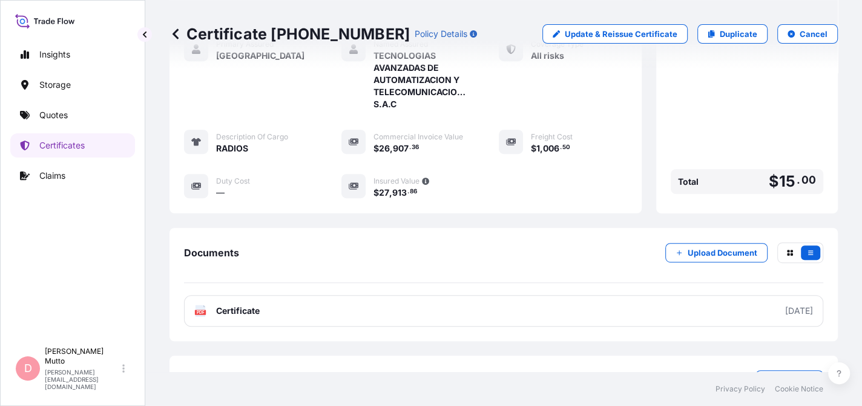
scroll to position [346, 0]
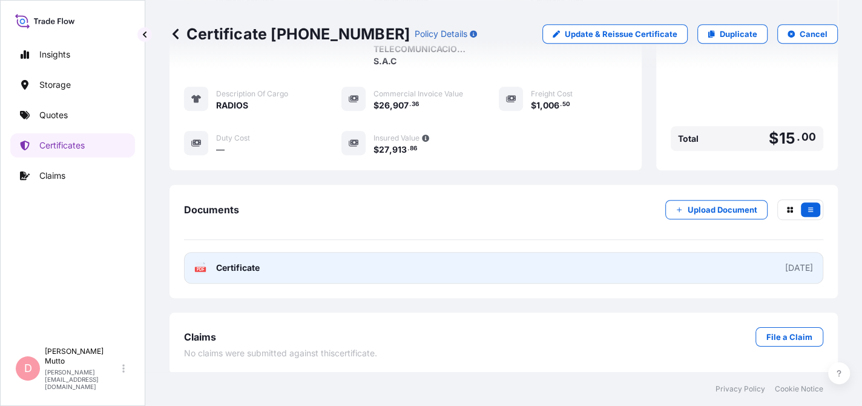
click at [292, 273] on link "PDF Certificate 2025-08-21" at bounding box center [503, 267] width 639 height 31
